Goal: Task Accomplishment & Management: Manage account settings

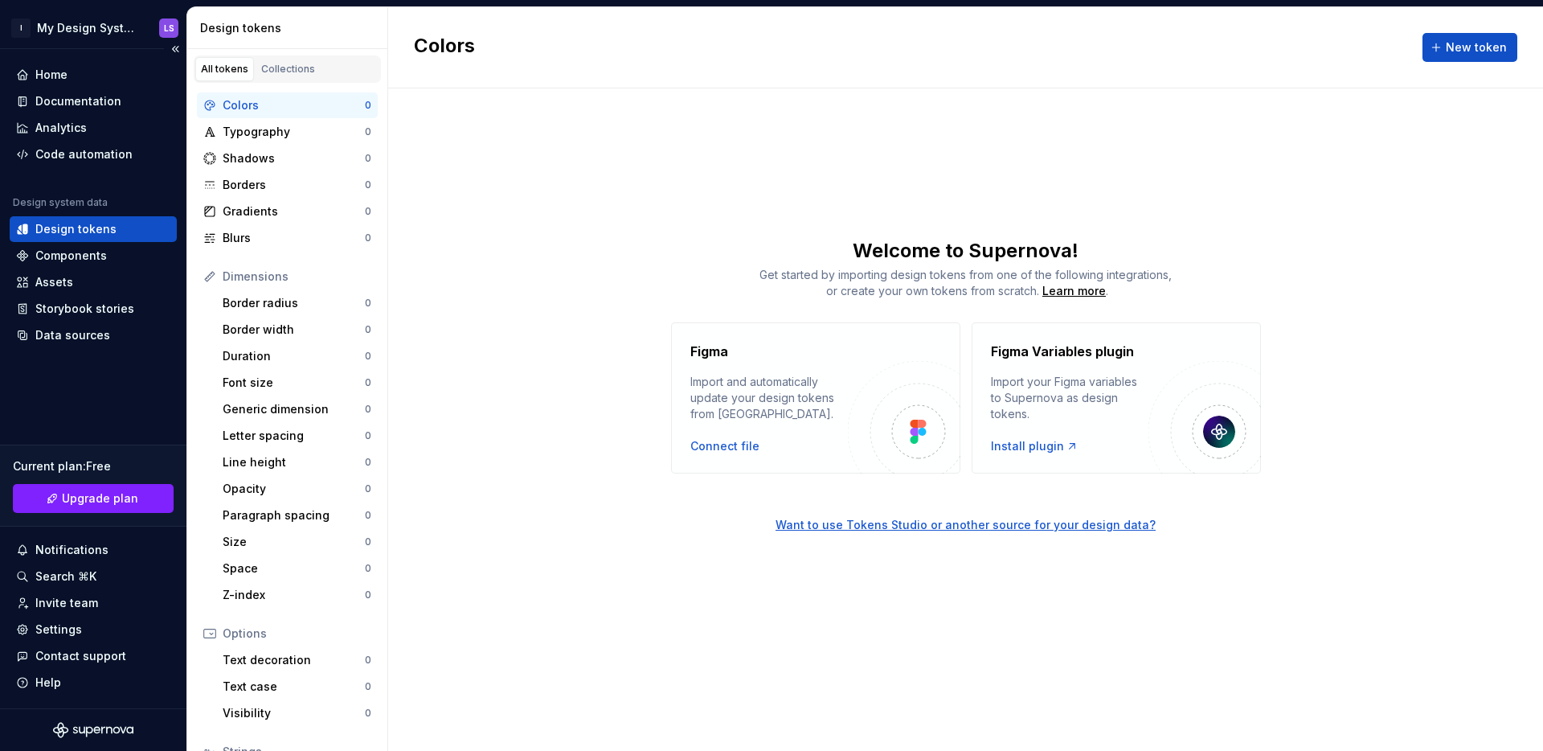
click at [90, 720] on div at bounding box center [93, 730] width 186 height 42
click at [96, 725] on icon "Supernova Logo" at bounding box center [93, 730] width 80 height 16
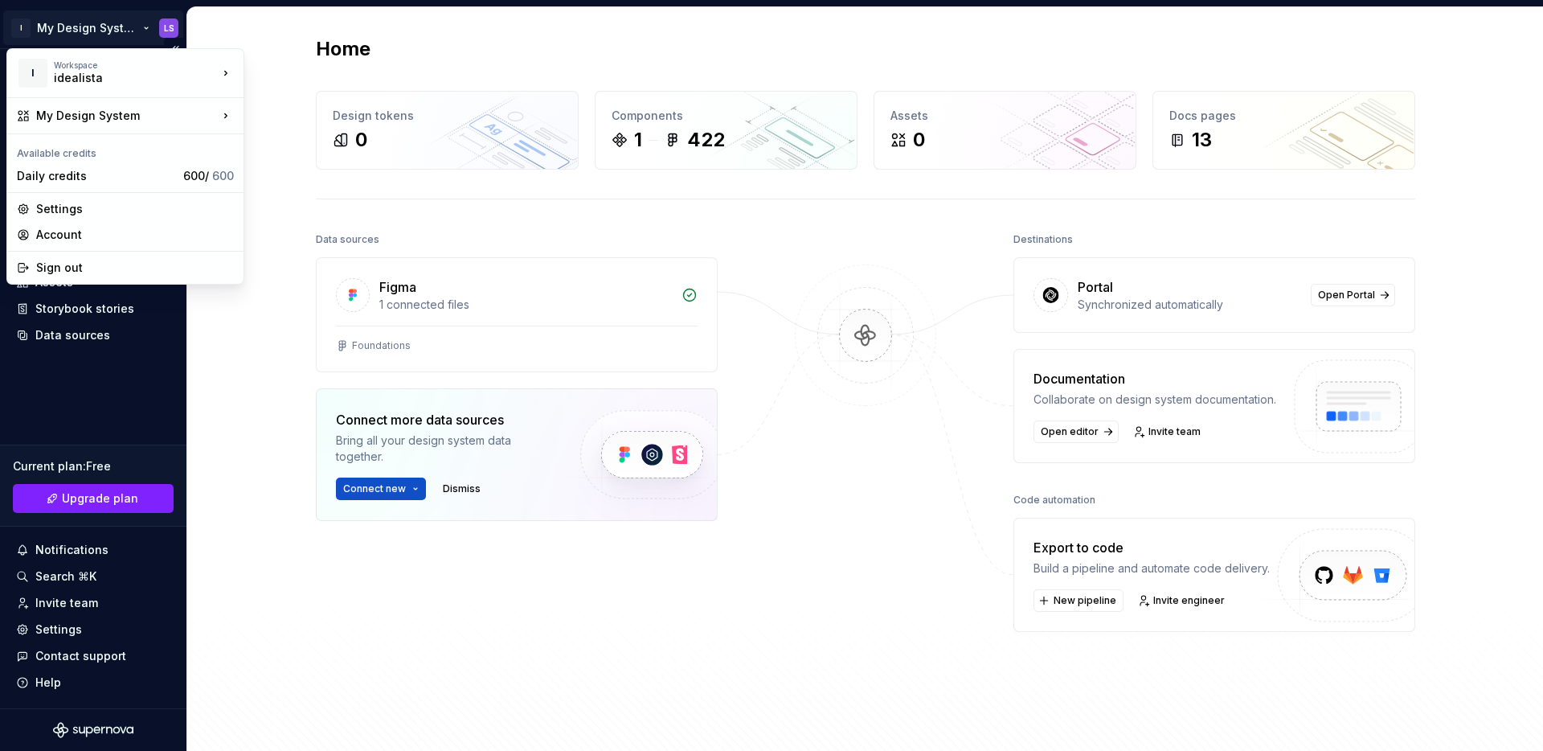
click at [98, 27] on html "I My Design System LS Home Documentation Analytics Code automation Design syste…" at bounding box center [771, 375] width 1543 height 751
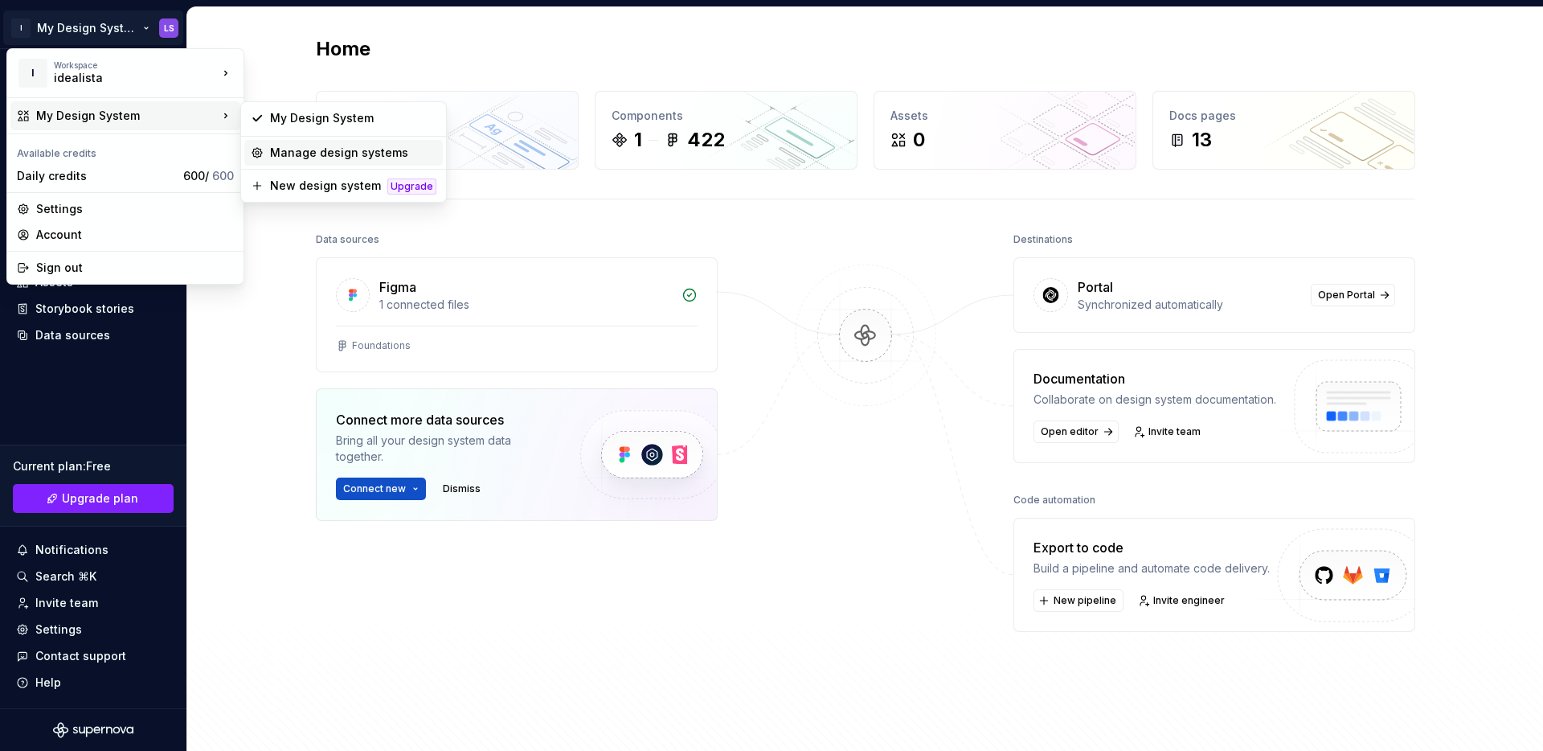
click at [289, 142] on div "Manage design systems" at bounding box center [343, 153] width 199 height 26
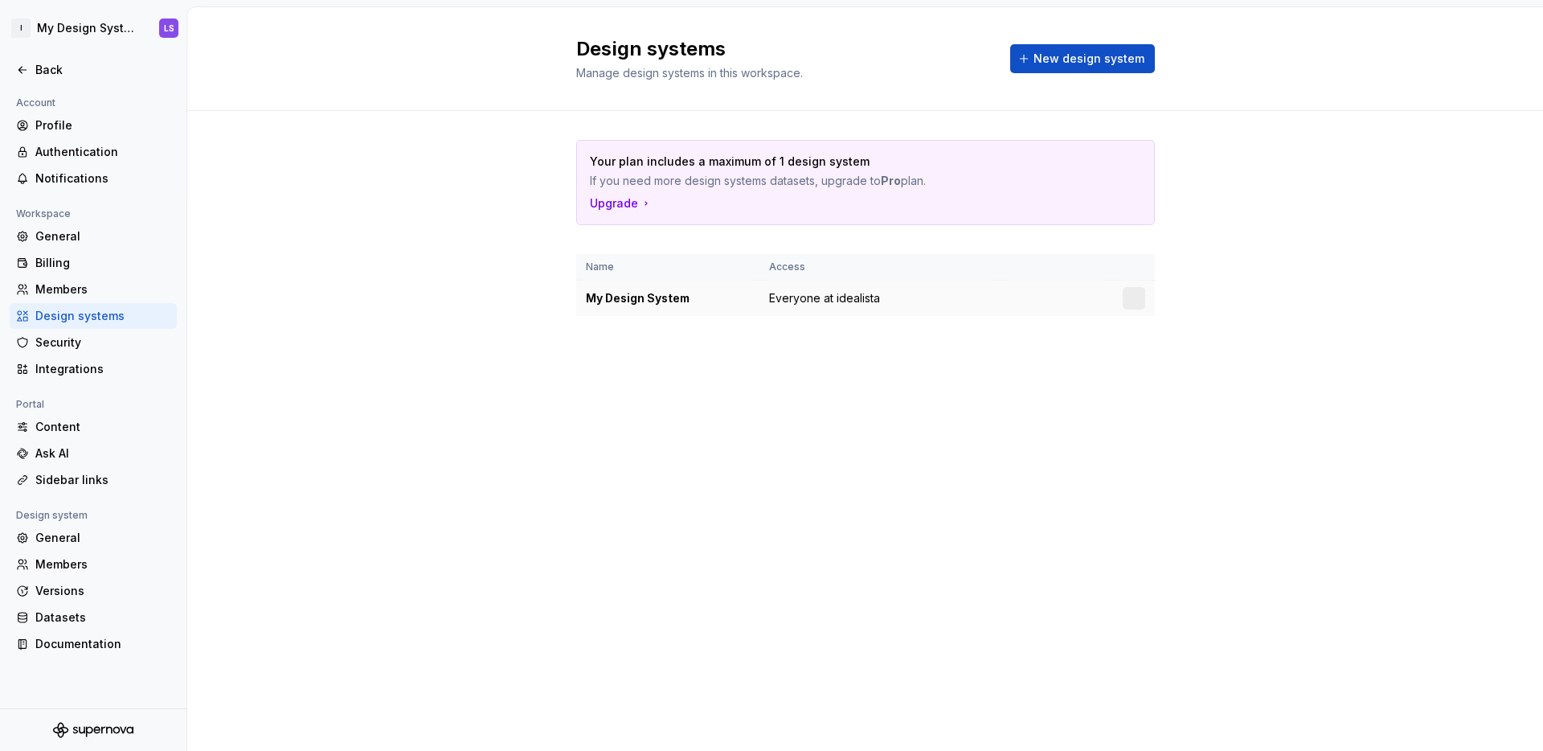
click at [665, 298] on div "My Design System" at bounding box center [668, 298] width 164 height 16
click at [1145, 290] on td at bounding box center [1134, 298] width 42 height 36
click at [1137, 291] on html "I My Design System LS Back Account Profile Authentication Notifications Workspa…" at bounding box center [771, 375] width 1543 height 751
click at [1165, 354] on div "Design system settings" at bounding box center [1228, 355] width 153 height 16
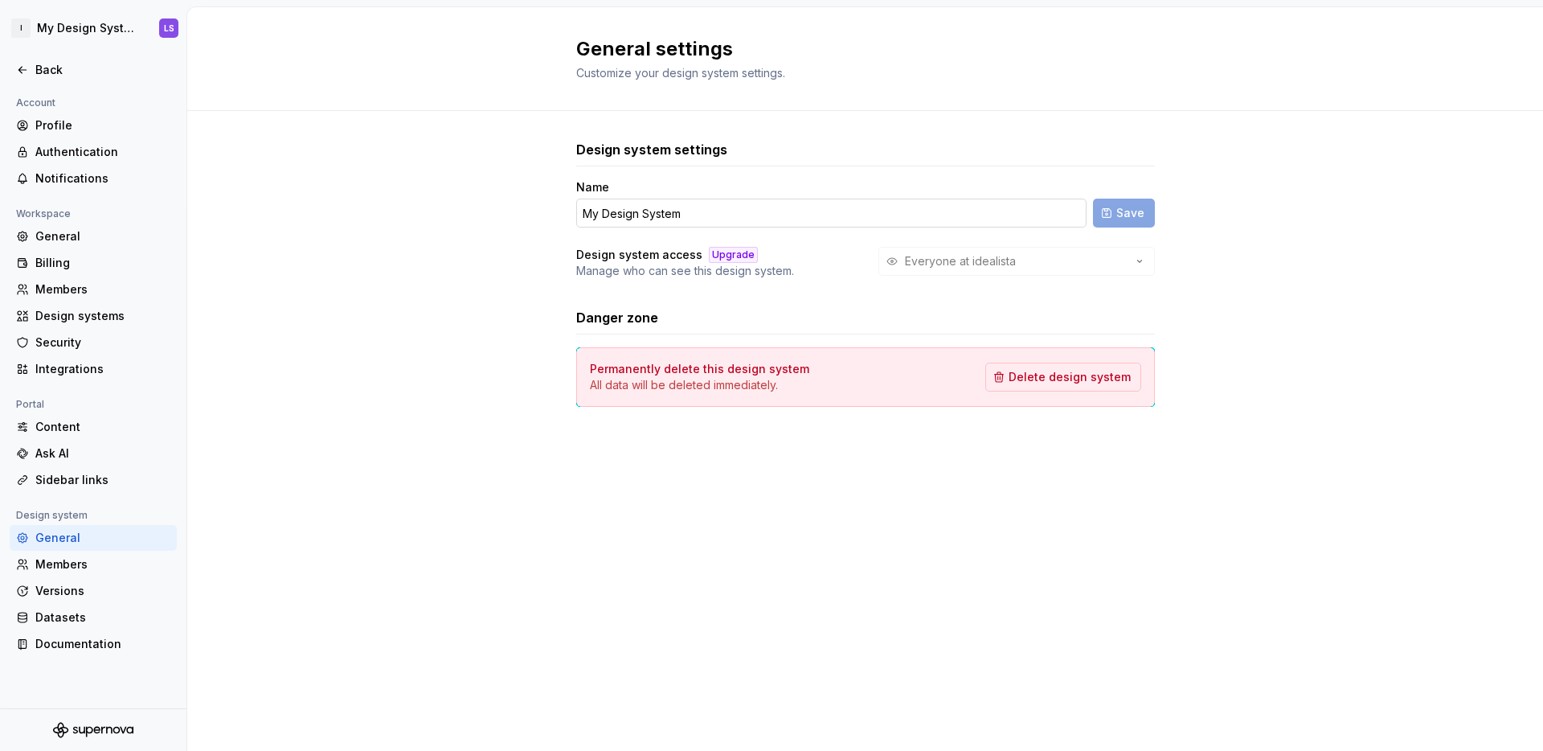
click at [632, 211] on input "My Design System" at bounding box center [831, 213] width 510 height 29
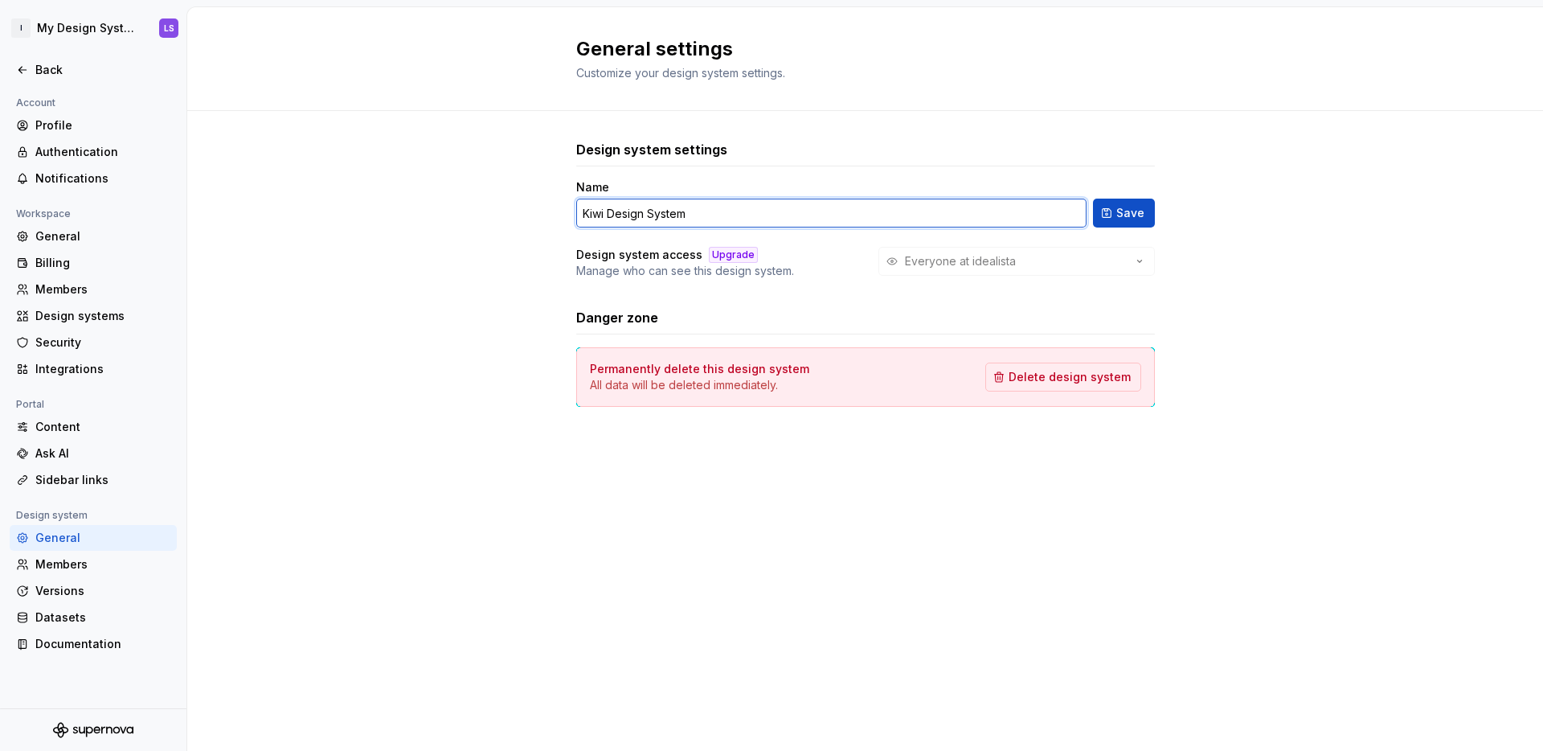
type input "Kiwi Design System"
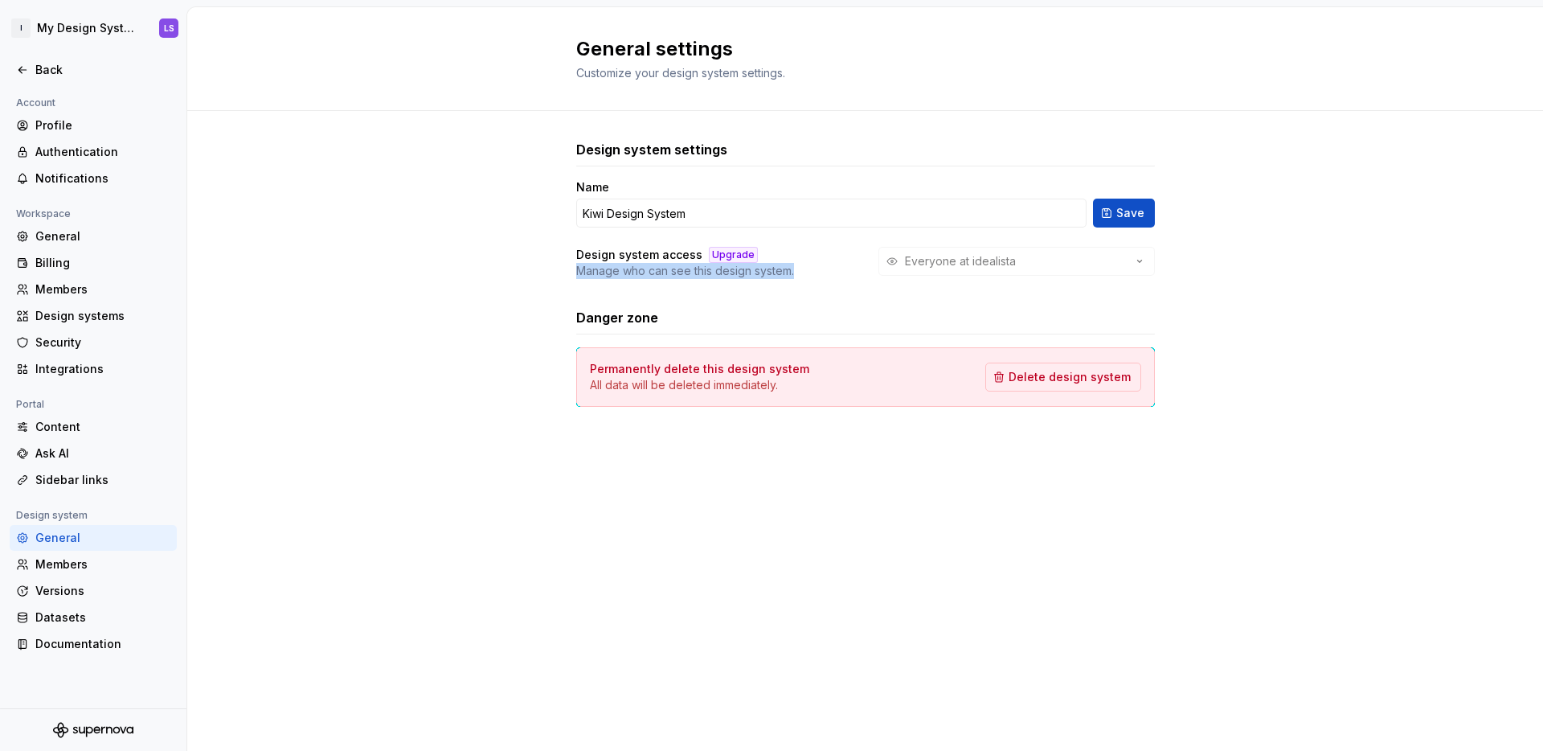
click at [428, 279] on div "Design system settings Name Kiwi Design System Save Design system access Upgrad…" at bounding box center [865, 289] width 1356 height 357
click at [1133, 199] on button "Save" at bounding box center [1124, 213] width 62 height 29
click at [119, 563] on div "Members" at bounding box center [102, 564] width 135 height 16
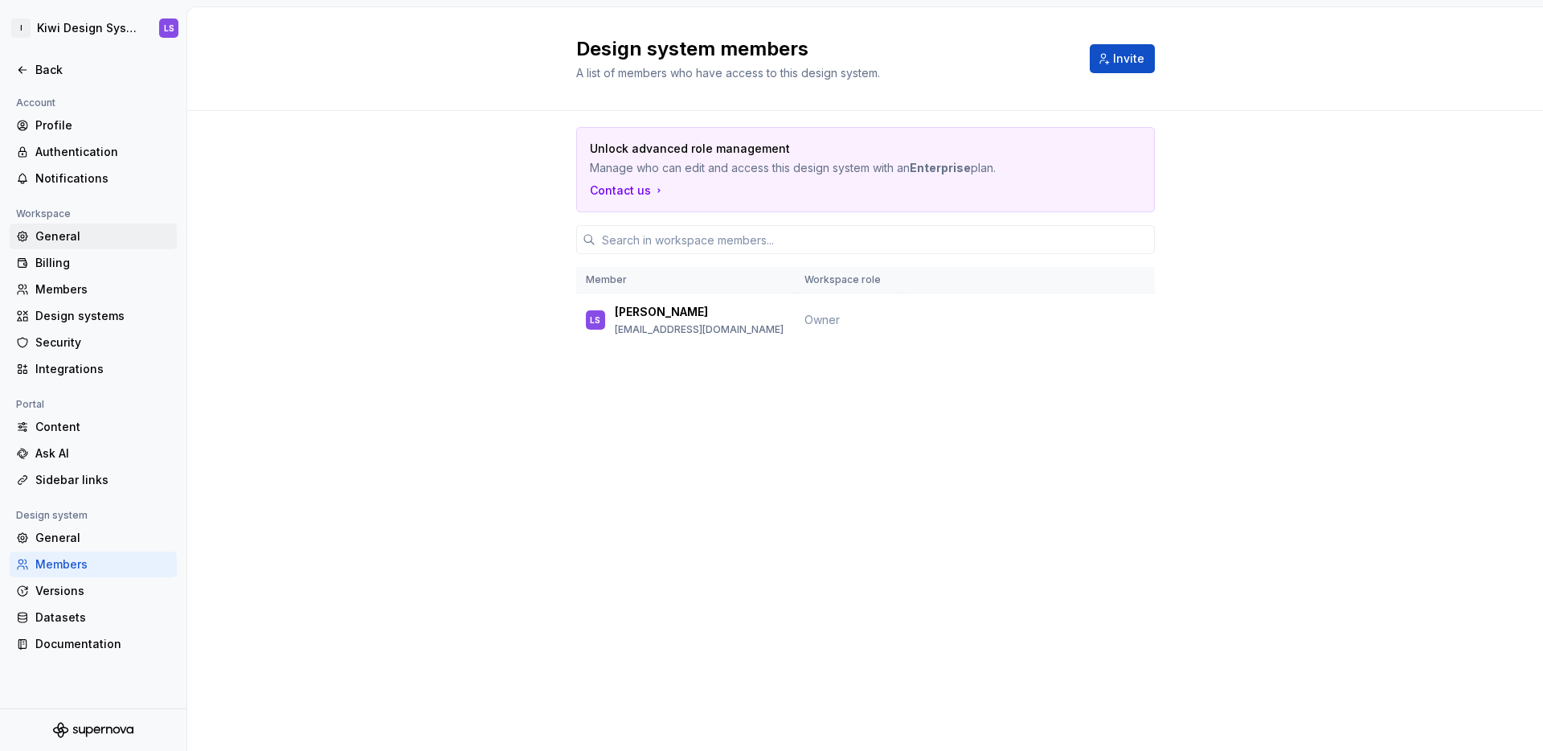
click at [58, 239] on div "General" at bounding box center [102, 236] width 135 height 16
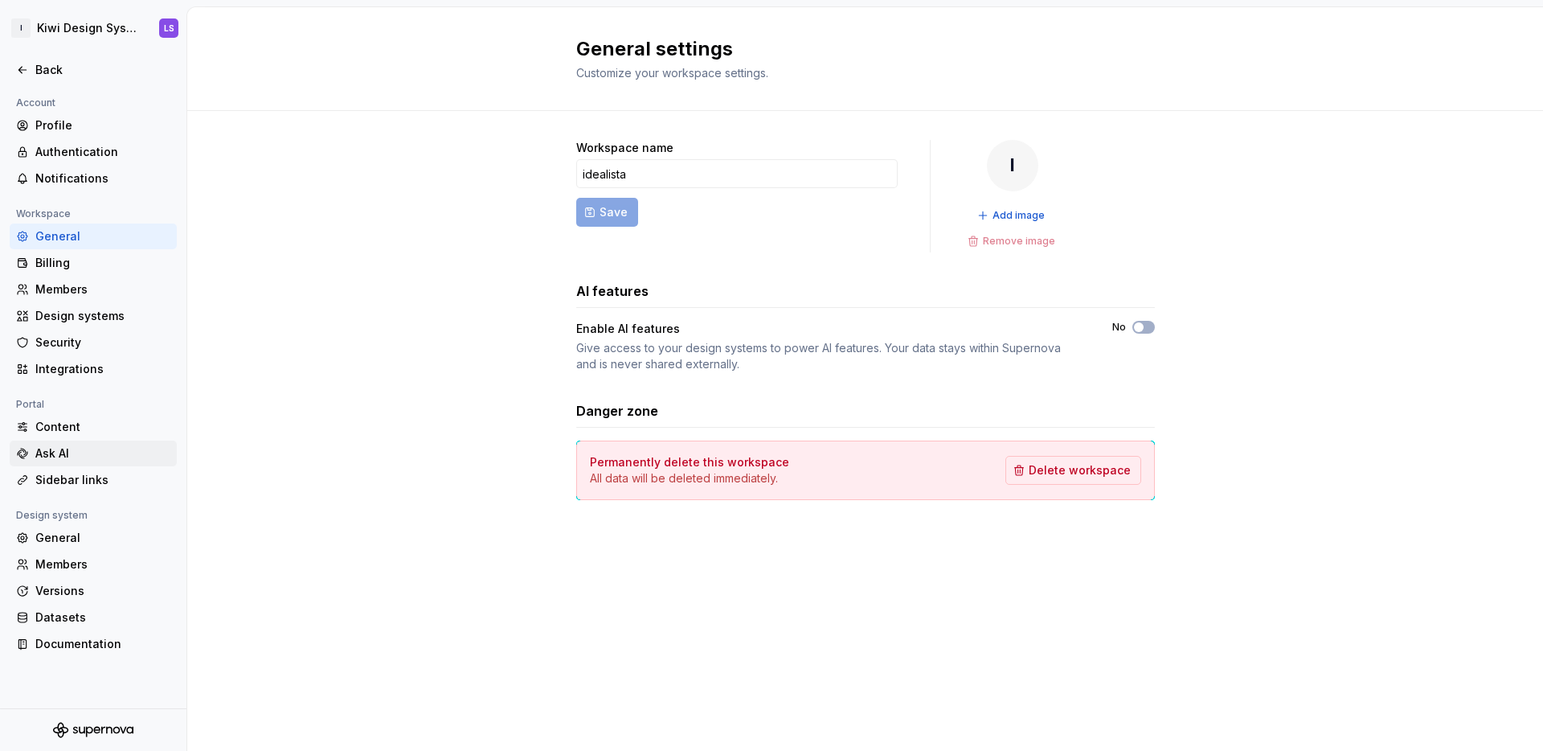
click at [63, 449] on div "Ask AI" at bounding box center [102, 453] width 135 height 16
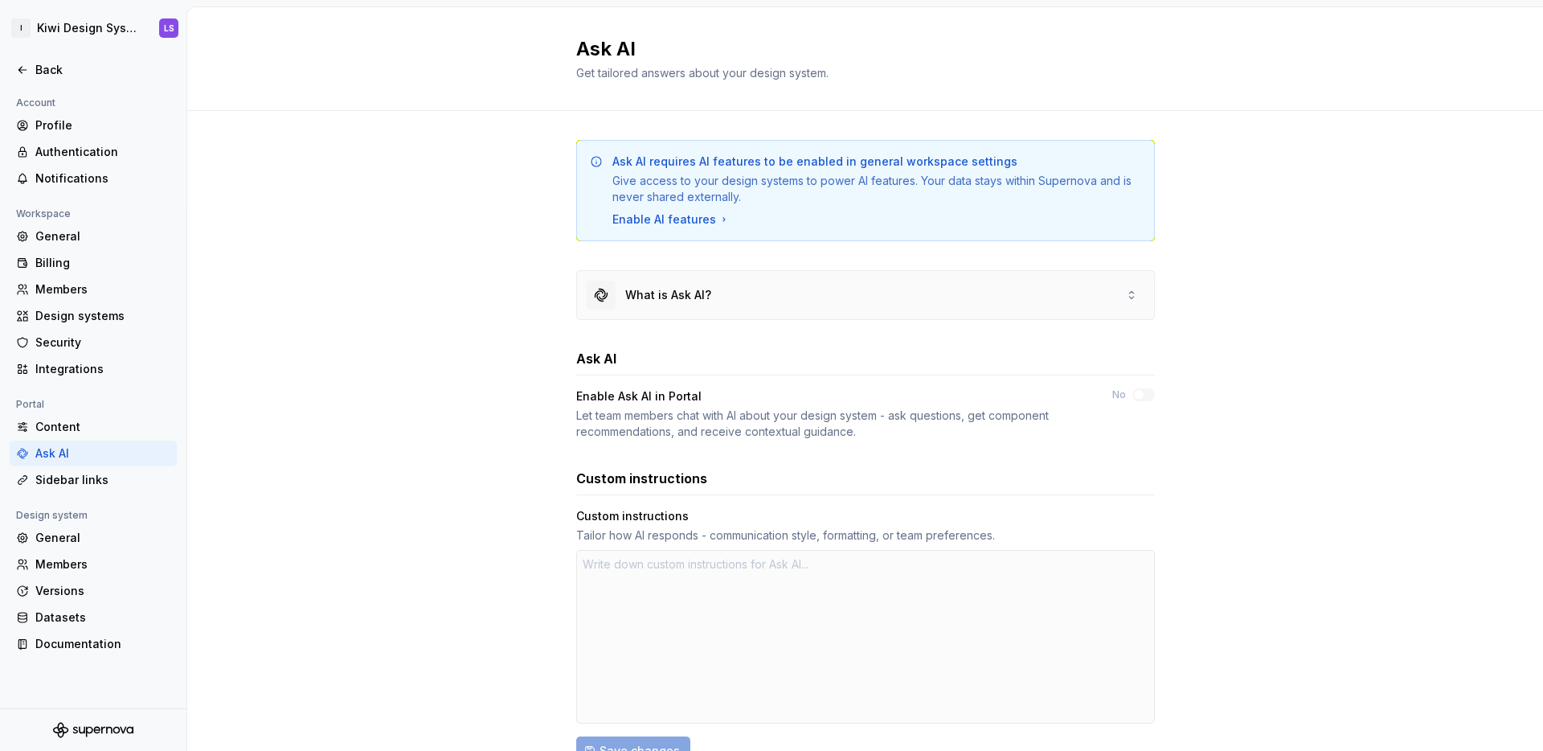
click at [951, 304] on div "What is Ask AI?" at bounding box center [865, 295] width 577 height 48
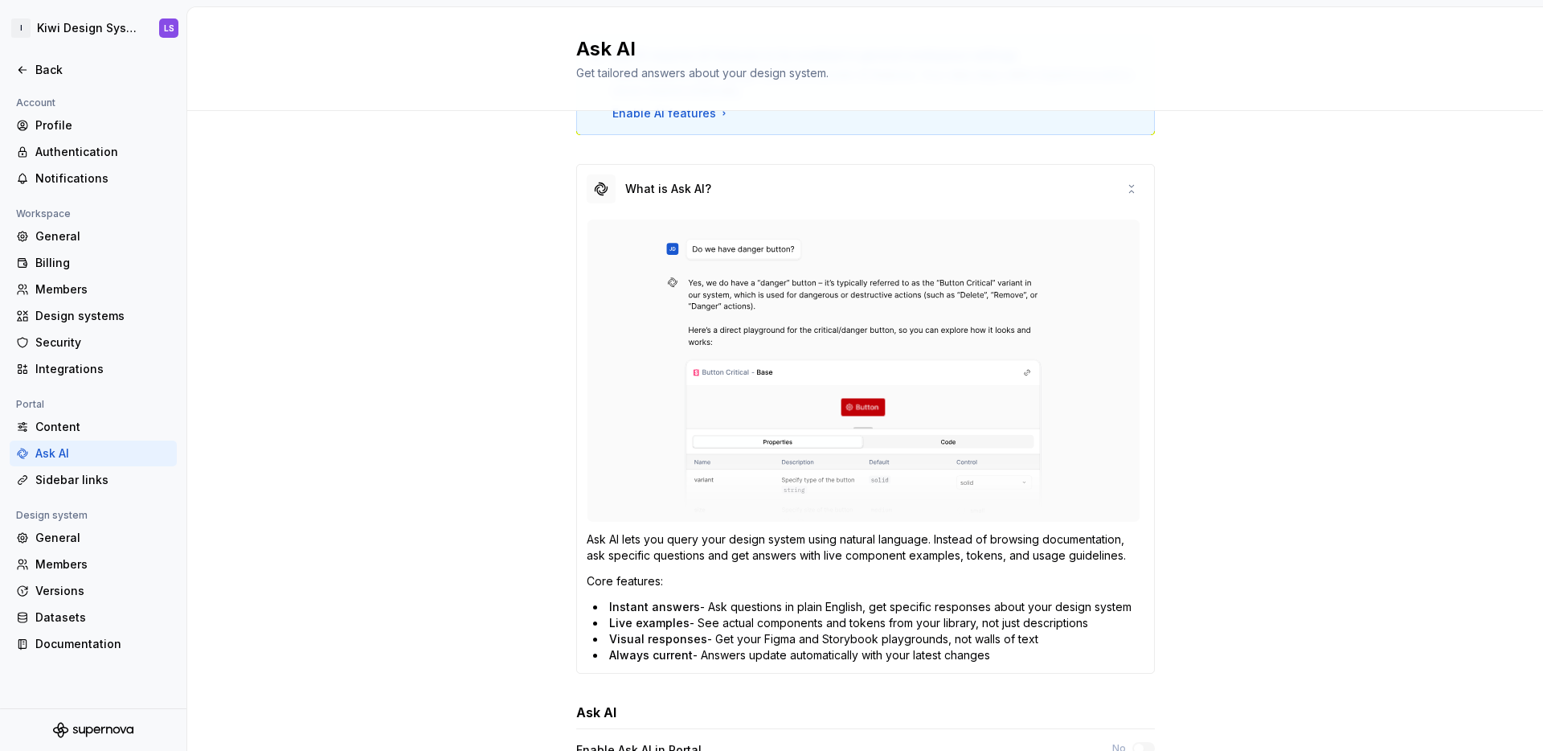
scroll to position [266, 0]
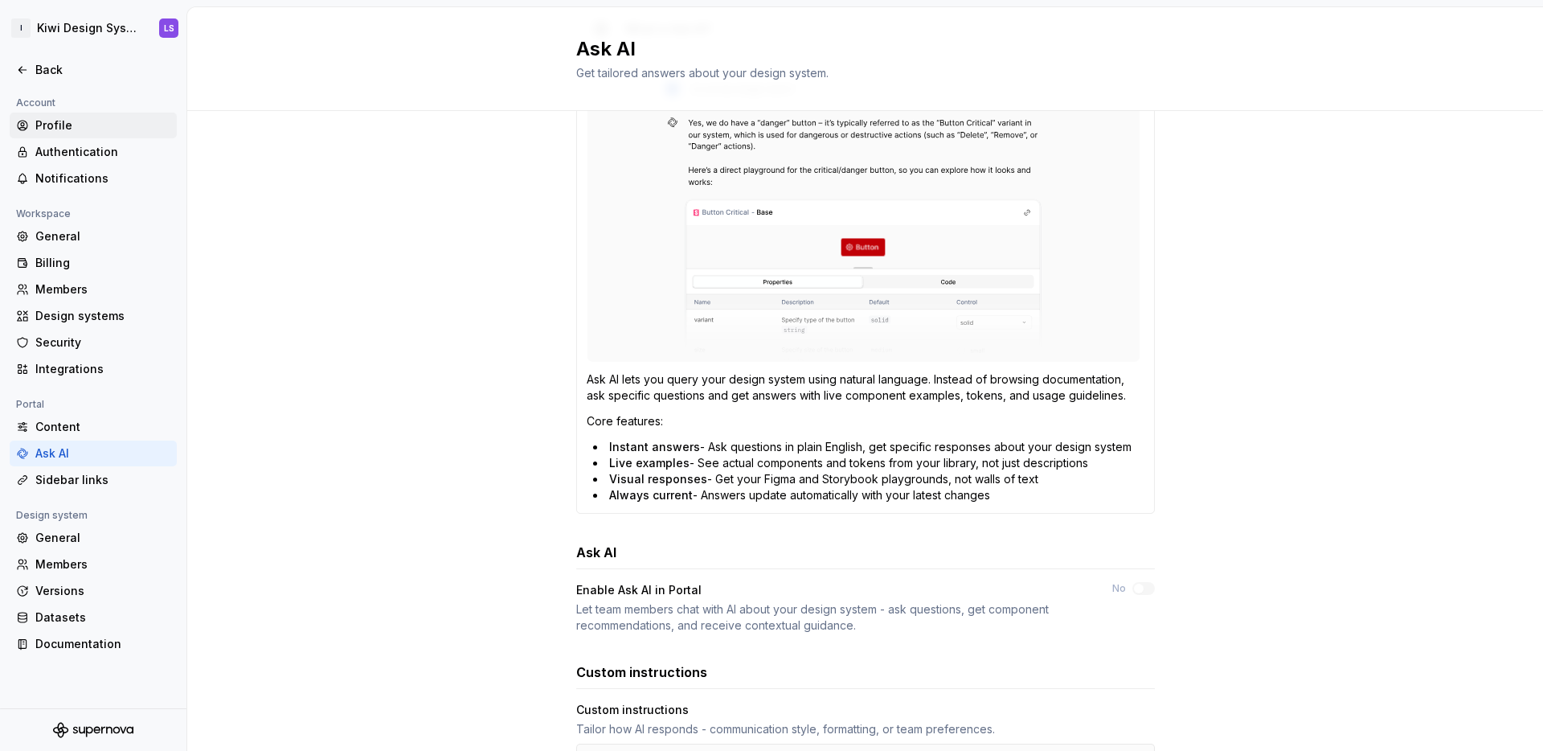
click at [51, 120] on div "Profile" at bounding box center [102, 125] width 135 height 16
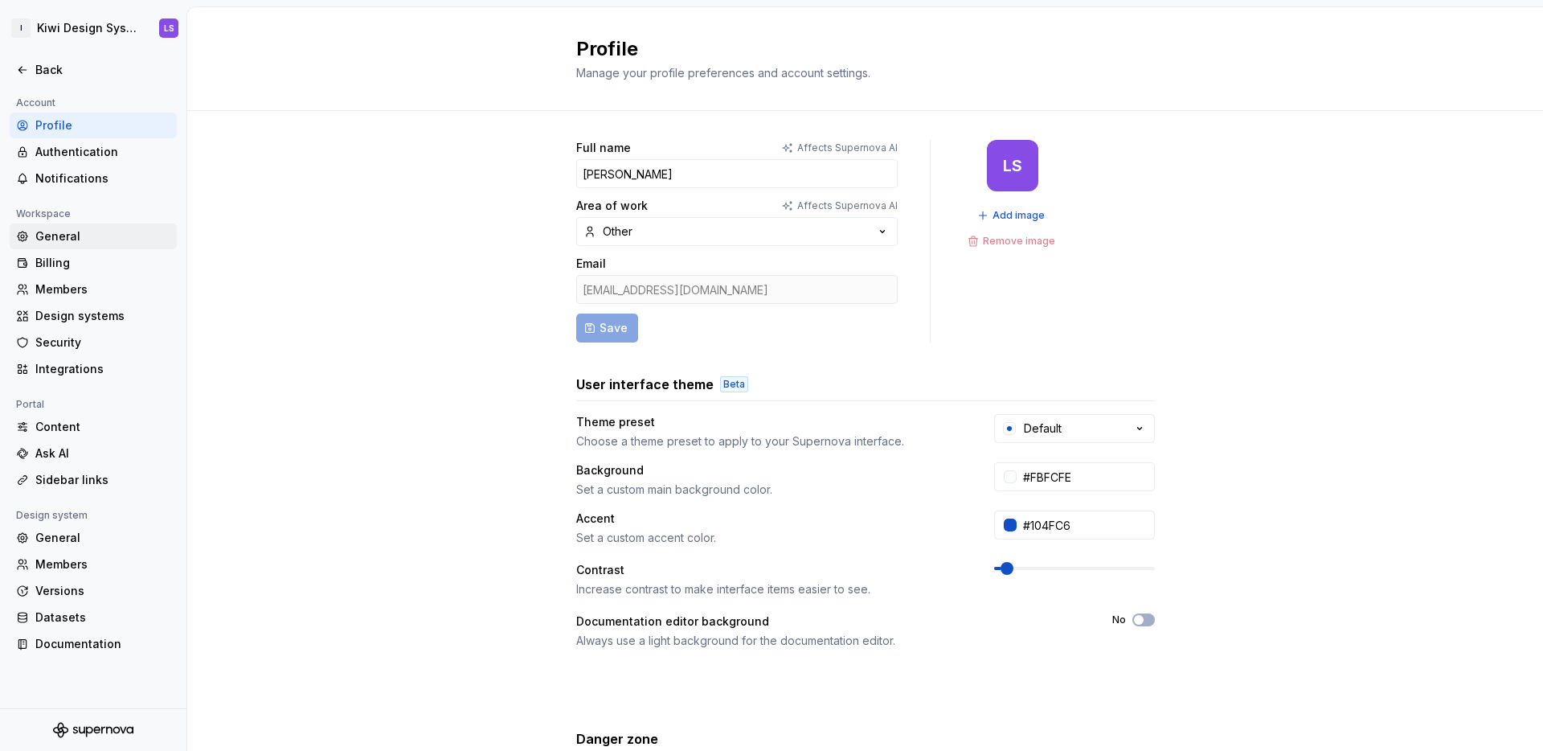
click at [64, 242] on div "General" at bounding box center [102, 236] width 135 height 16
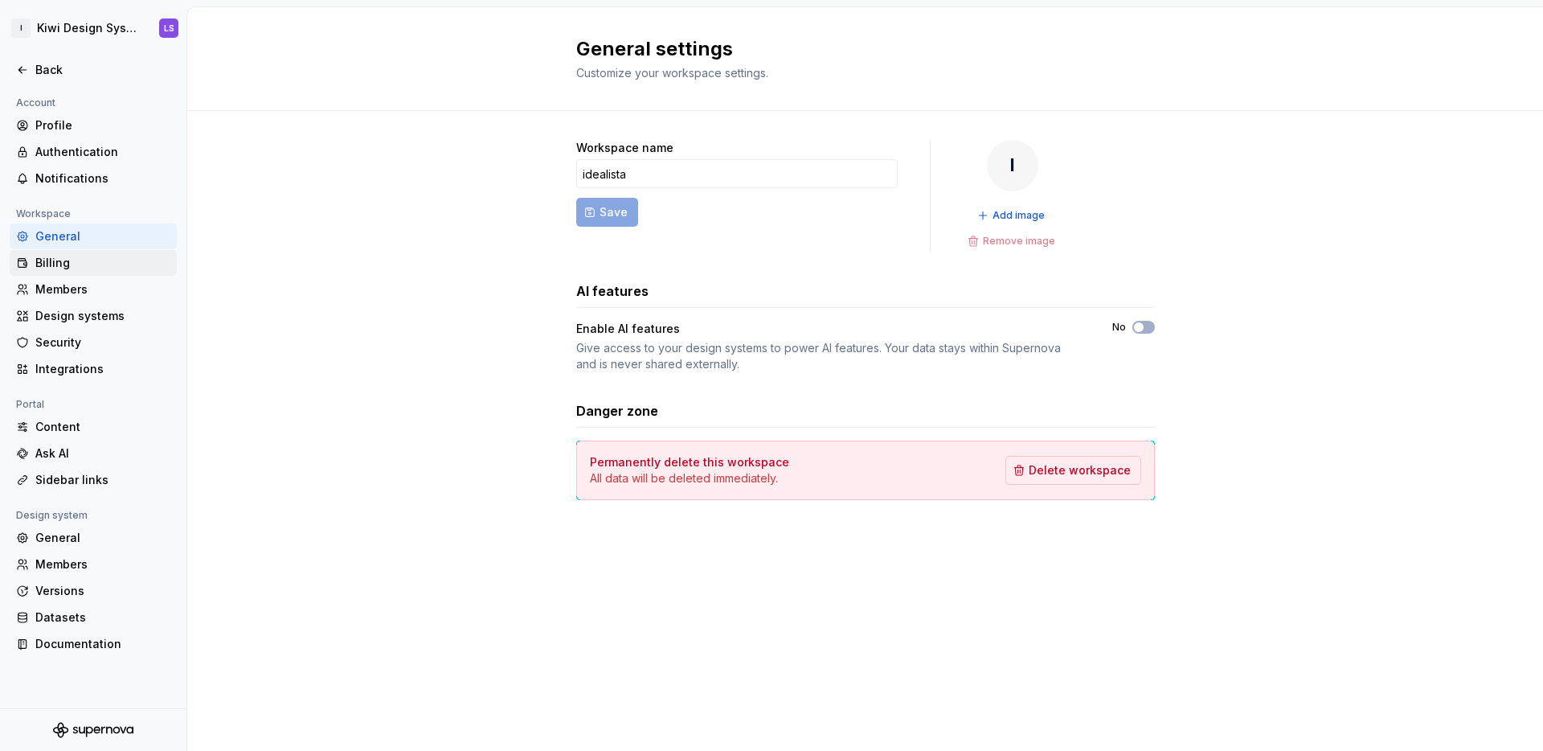
click at [60, 262] on div "Billing" at bounding box center [102, 263] width 135 height 16
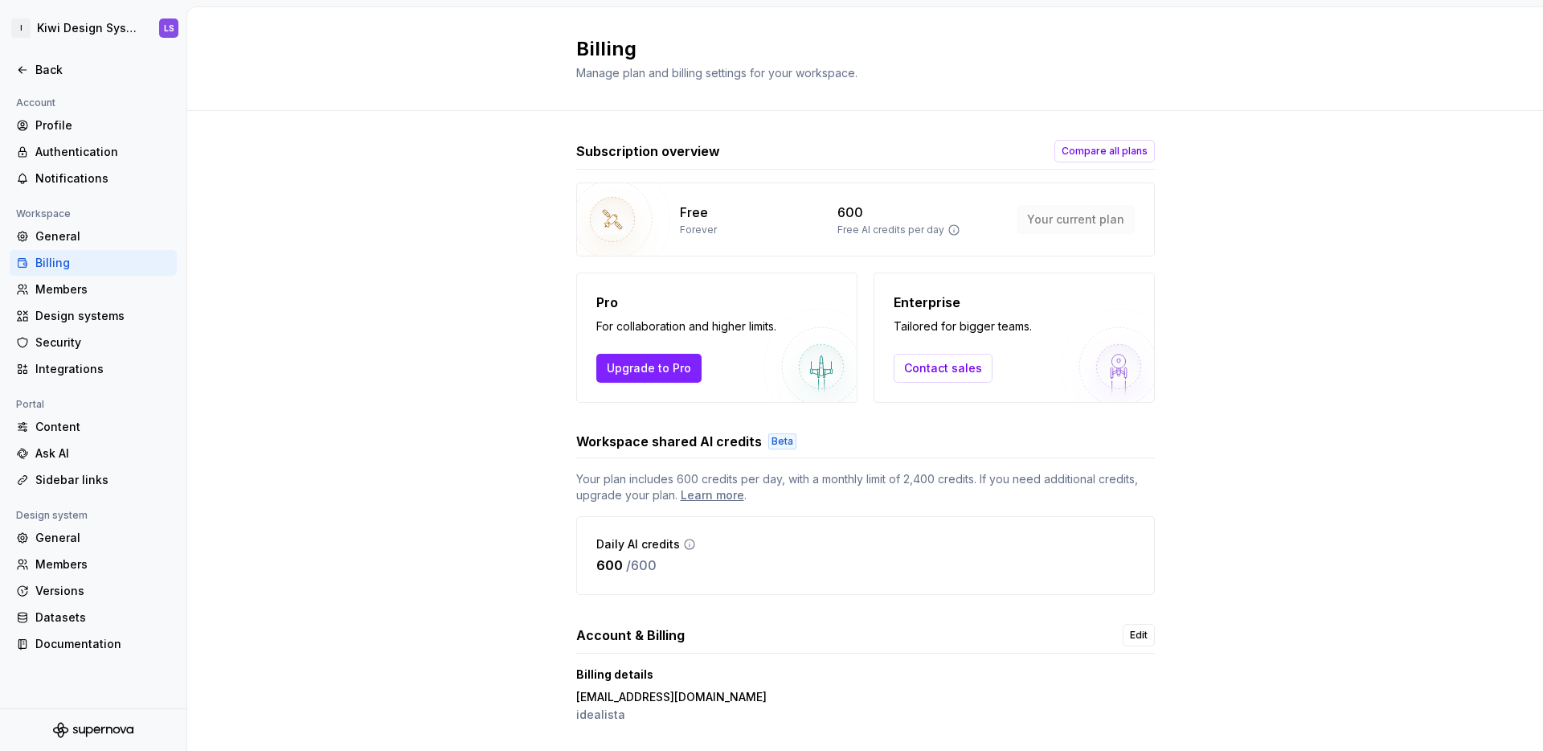
click at [410, 313] on div "Subscription overview Compare all plans Free Forever 600 Free AI credits per da…" at bounding box center [865, 449] width 1356 height 676
click at [1090, 153] on span "Compare all plans" at bounding box center [1105, 151] width 86 height 13
